Goal: Task Accomplishment & Management: Use online tool/utility

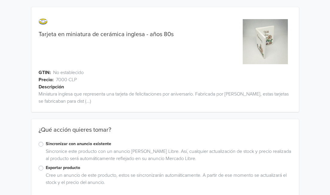
scroll to position [8, 0]
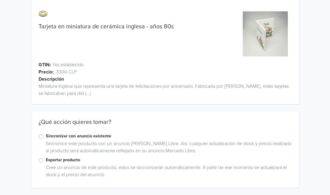
click at [46, 160] on label "Exportar producto" at bounding box center [169, 160] width 246 height 7
click at [0, 0] on input "Exportar producto" at bounding box center [0, 0] width 0 height 0
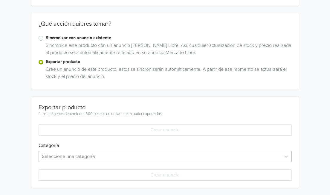
scroll to position [165, 0]
click at [112, 156] on div "Seleccione una categoría" at bounding box center [165, 156] width 253 height 11
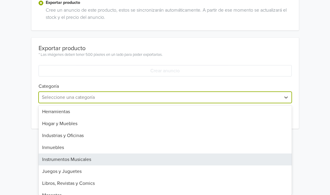
scroll to position [261, 0]
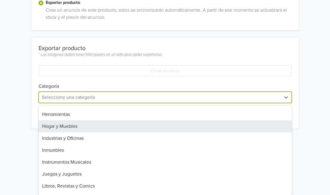
click at [70, 129] on div "Hogar y Muebles" at bounding box center [165, 126] width 253 height 12
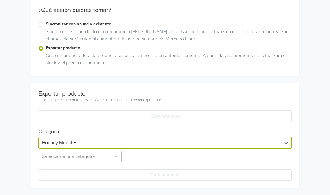
scroll to position [179, 0]
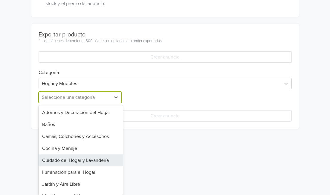
click at [71, 103] on div "12 results available. Use Up and Down to choose options, press Enter to select …" at bounding box center [81, 97] width 84 height 11
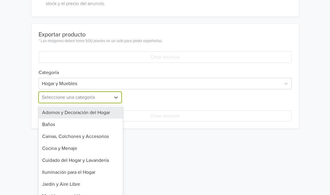
click at [97, 110] on div "Adornos y Decoración del Hogar" at bounding box center [81, 113] width 84 height 12
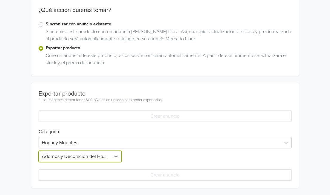
scroll to position [120, 0]
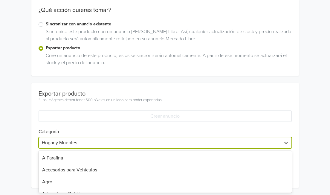
click at [168, 148] on div "Hogar y Muebles" at bounding box center [160, 142] width 242 height 11
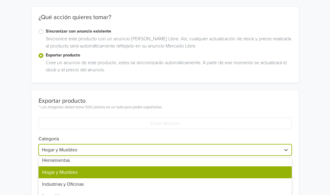
scroll to position [279, 0]
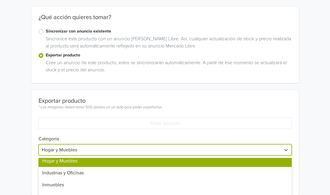
click at [183, 133] on h6 "Categoría" at bounding box center [165, 135] width 253 height 13
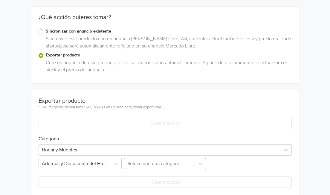
scroll to position [179, 0]
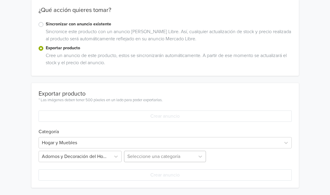
click at [165, 162] on div "Seleccione una categoría" at bounding box center [165, 156] width 84 height 11
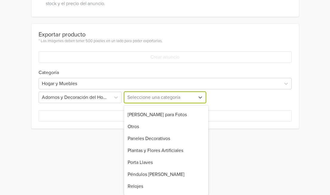
scroll to position [210, 0]
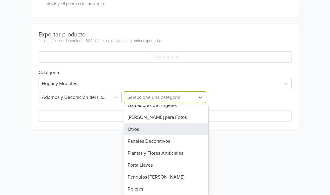
click at [142, 130] on div "Otros" at bounding box center [166, 129] width 84 height 12
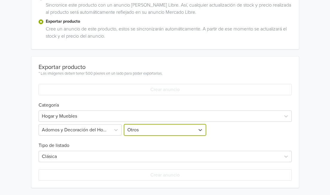
scroll to position [179, 0]
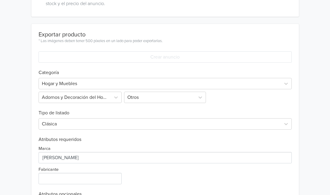
click at [279, 106] on h6 "Tipo de listado" at bounding box center [165, 109] width 253 height 13
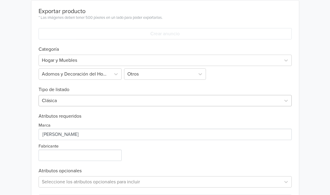
click at [151, 106] on div "Clásica" at bounding box center [165, 100] width 253 height 11
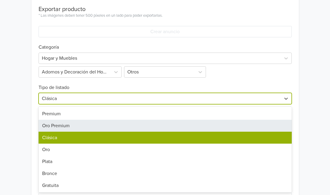
click at [125, 120] on div "Oro Premium" at bounding box center [165, 126] width 253 height 12
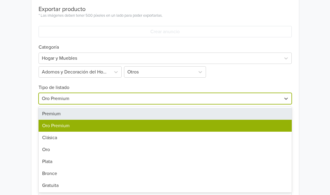
click at [131, 99] on div at bounding box center [160, 98] width 236 height 8
click at [115, 113] on div "Premium" at bounding box center [165, 114] width 253 height 12
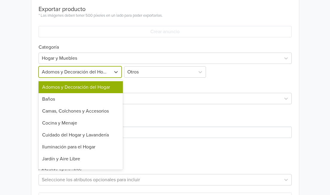
click at [89, 73] on div at bounding box center [75, 72] width 66 height 8
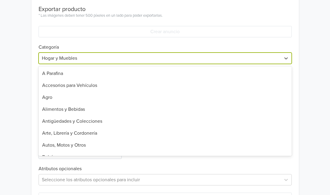
click at [88, 60] on div at bounding box center [160, 58] width 236 height 8
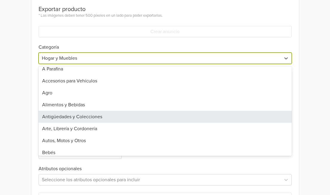
click at [94, 114] on div "Antigüedades y Colecciones" at bounding box center [165, 117] width 253 height 12
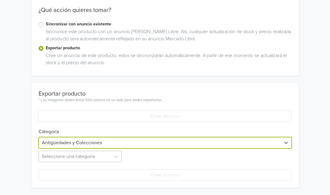
scroll to position [179, 0]
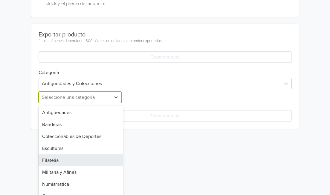
click at [77, 103] on div "9 results available. Use Up and Down to choose options, press Enter to select t…" at bounding box center [81, 97] width 84 height 11
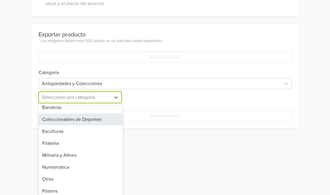
scroll to position [20, 0]
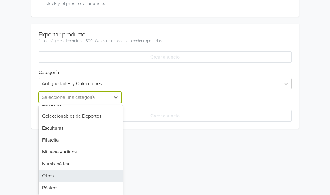
click at [66, 179] on div "Otros" at bounding box center [81, 176] width 84 height 12
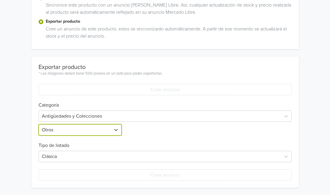
scroll to position [179, 0]
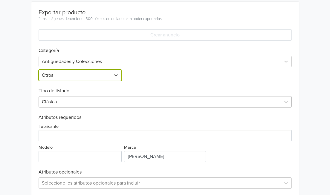
click at [136, 108] on div "Clásica" at bounding box center [165, 101] width 253 height 11
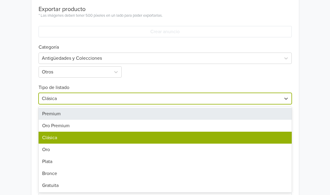
click at [110, 111] on div "Premium" at bounding box center [165, 114] width 253 height 12
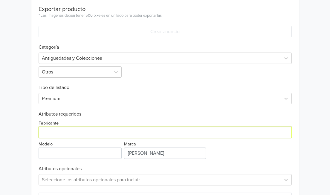
click at [85, 133] on input "Fabricante" at bounding box center [165, 132] width 253 height 11
type input "[PERSON_NAME]"
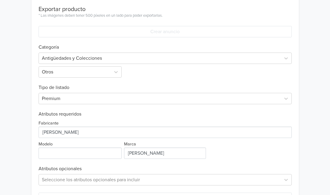
click at [237, 151] on div "Fabricante Modelo Marca" at bounding box center [165, 138] width 253 height 42
click at [95, 155] on input "Modelo" at bounding box center [80, 153] width 83 height 11
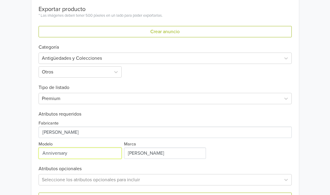
type input "Anniversary"
click at [214, 154] on div "Fabricante Modelo Marca" at bounding box center [165, 138] width 253 height 42
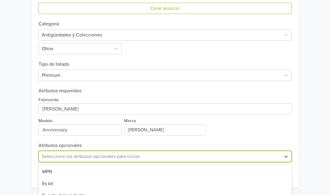
scroll to position [287, 0]
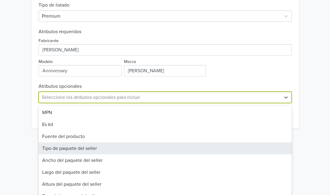
click at [214, 103] on div "8 results available. Use Up and Down to choose options, press Enter to select t…" at bounding box center [165, 97] width 253 height 11
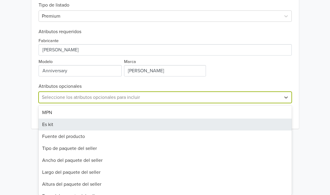
scroll to position [228, 0]
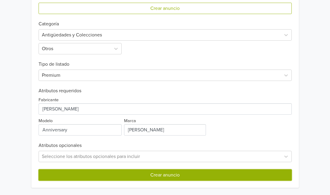
click at [198, 178] on button "Crear anuncio" at bounding box center [165, 174] width 253 height 11
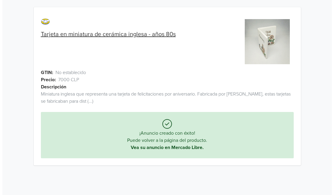
scroll to position [0, 0]
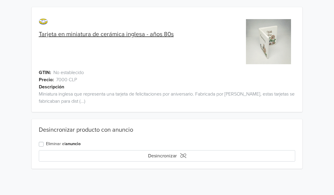
click at [46, 143] on label "Eliminar el anuncio" at bounding box center [63, 144] width 35 height 7
click at [0, 0] on input "Eliminar el anuncio" at bounding box center [0, 0] width 0 height 0
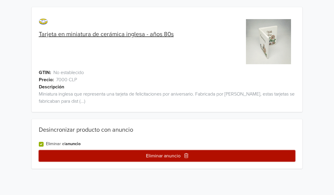
click at [155, 155] on button "Eliminar anuncio" at bounding box center [167, 155] width 257 height 11
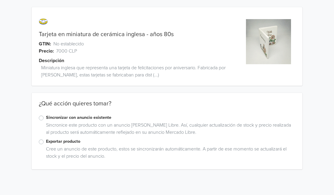
click at [46, 140] on label "Exportar producto" at bounding box center [171, 141] width 250 height 7
click at [0, 0] on input "Exportar producto" at bounding box center [0, 0] width 0 height 0
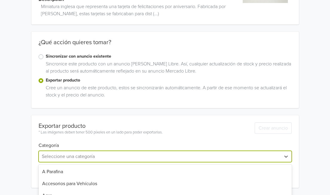
scroll to position [120, 0]
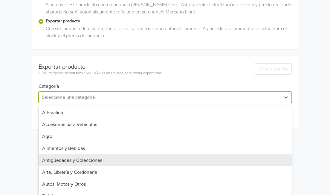
click at [112, 103] on div "43 results available. Use Up and Down to choose options, press Enter to select …" at bounding box center [165, 97] width 253 height 11
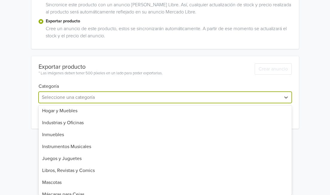
scroll to position [277, 0]
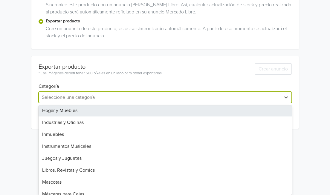
click at [70, 112] on div "Hogar y Muebles" at bounding box center [165, 111] width 253 height 12
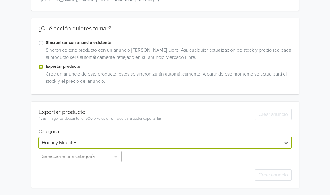
scroll to position [134, 0]
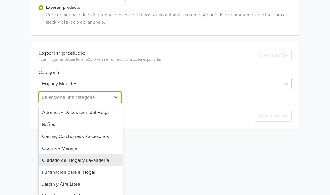
click at [82, 103] on div "12 results available. Use Up and Down to choose options, press Enter to select …" at bounding box center [81, 97] width 84 height 11
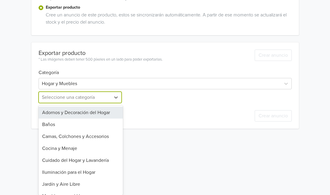
click at [93, 111] on div "Adornos y Decoración del Hogar" at bounding box center [81, 113] width 84 height 12
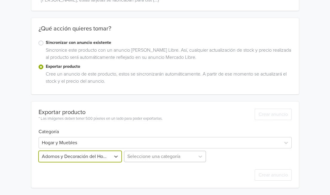
click at [159, 161] on div "Seleccione una categoría" at bounding box center [165, 156] width 84 height 11
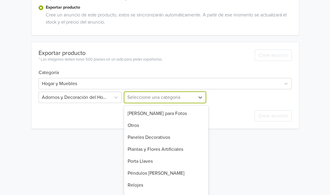
scroll to position [213, 0]
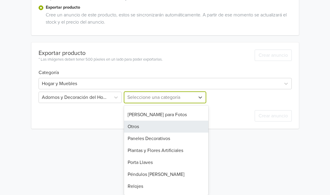
click at [139, 127] on div "Otros" at bounding box center [166, 127] width 84 height 12
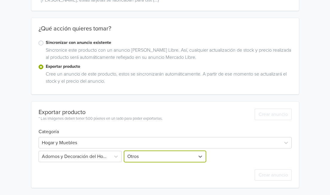
scroll to position [134, 0]
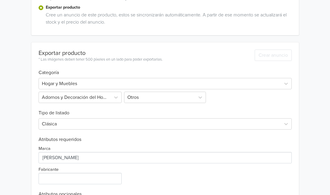
click at [233, 118] on div "Clásica" at bounding box center [165, 123] width 253 height 14
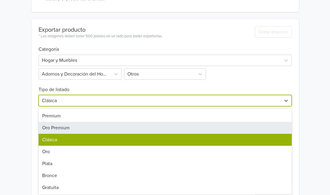
click at [176, 106] on div "7 results available. Use Up and Down to choose options, press Enter to select t…" at bounding box center [165, 100] width 253 height 11
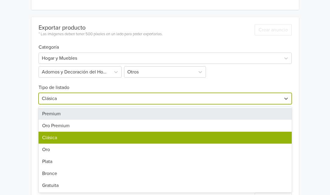
click at [143, 113] on div "Premium" at bounding box center [165, 114] width 253 height 12
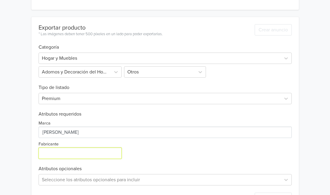
click at [112, 155] on input "Fabricante" at bounding box center [80, 153] width 83 height 11
type input "[PERSON_NAME]"
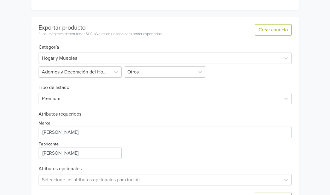
click at [207, 151] on div "Marca Fabricante" at bounding box center [165, 138] width 253 height 42
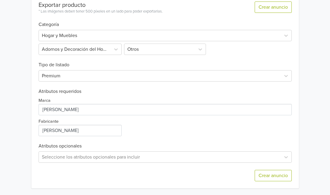
scroll to position [183, 0]
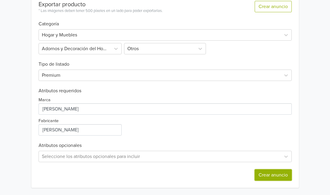
click at [266, 176] on button "Crear anuncio" at bounding box center [272, 174] width 37 height 11
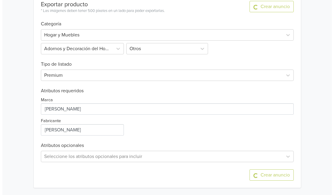
scroll to position [0, 0]
